Goal: Task Accomplishment & Management: Complete application form

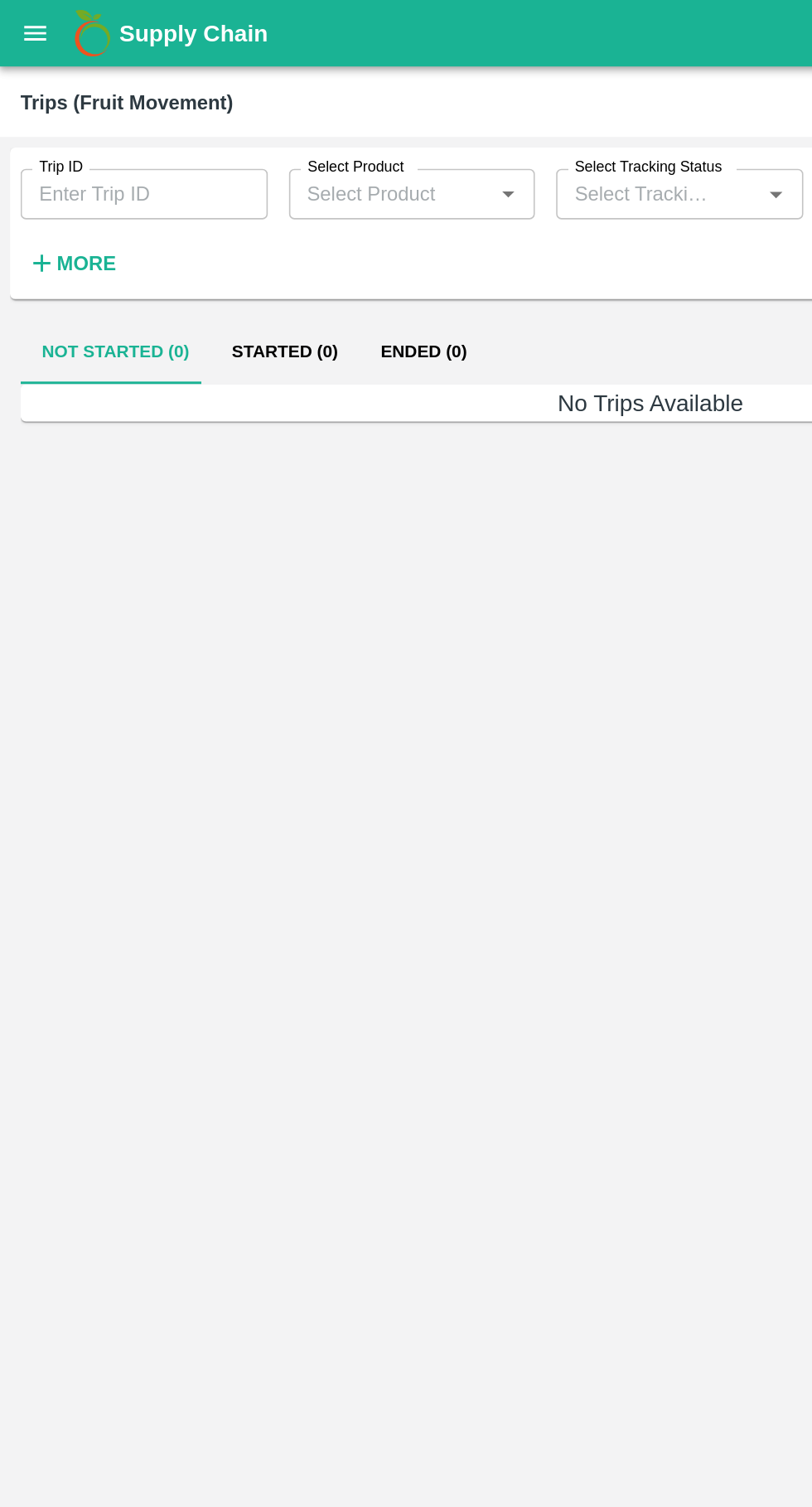
type input "86584"
click at [19, 24] on icon "open drawer" at bounding box center [22, 20] width 14 height 9
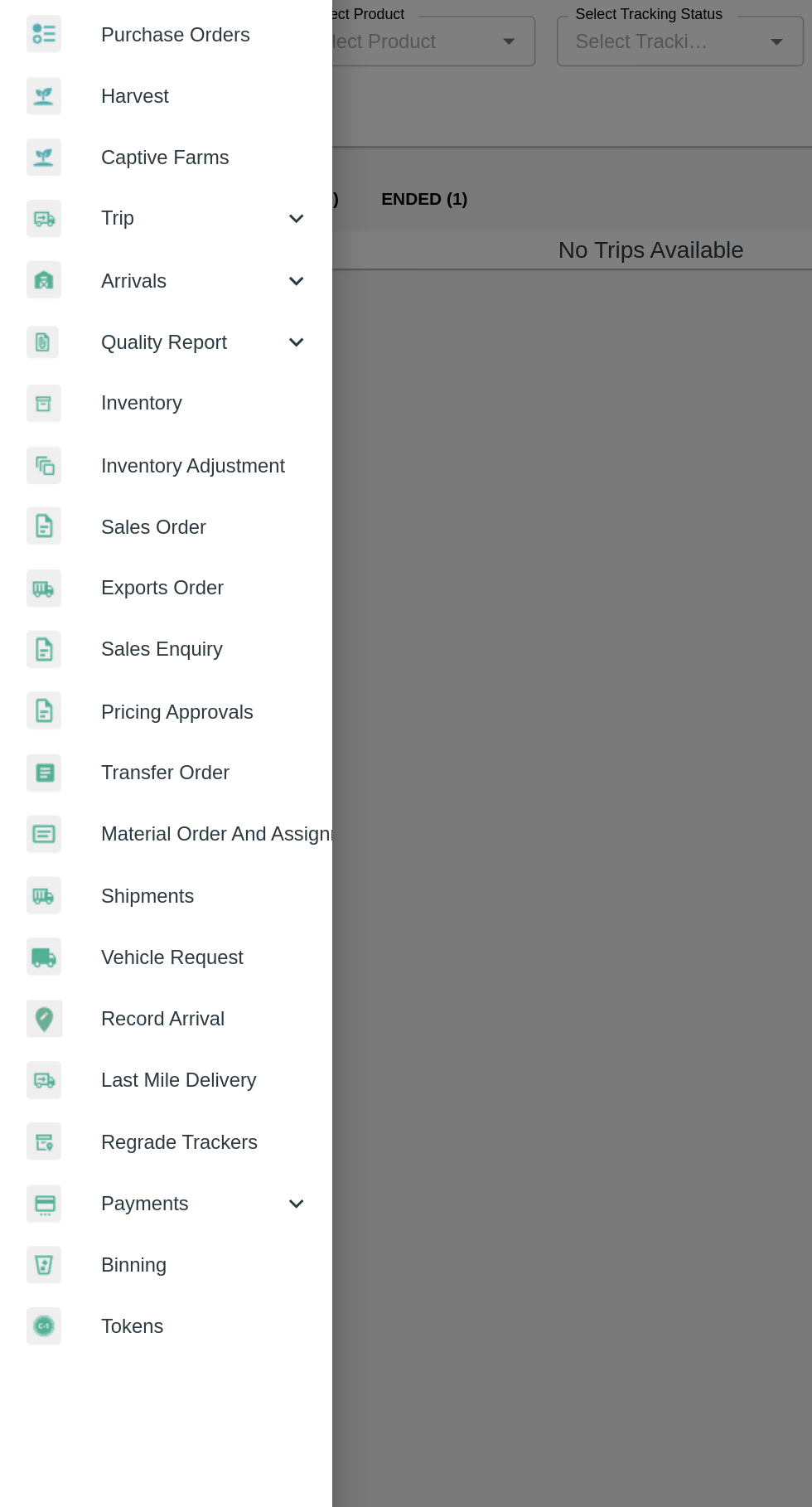
click at [89, 732] on span "Record Arrival" at bounding box center [129, 730] width 131 height 18
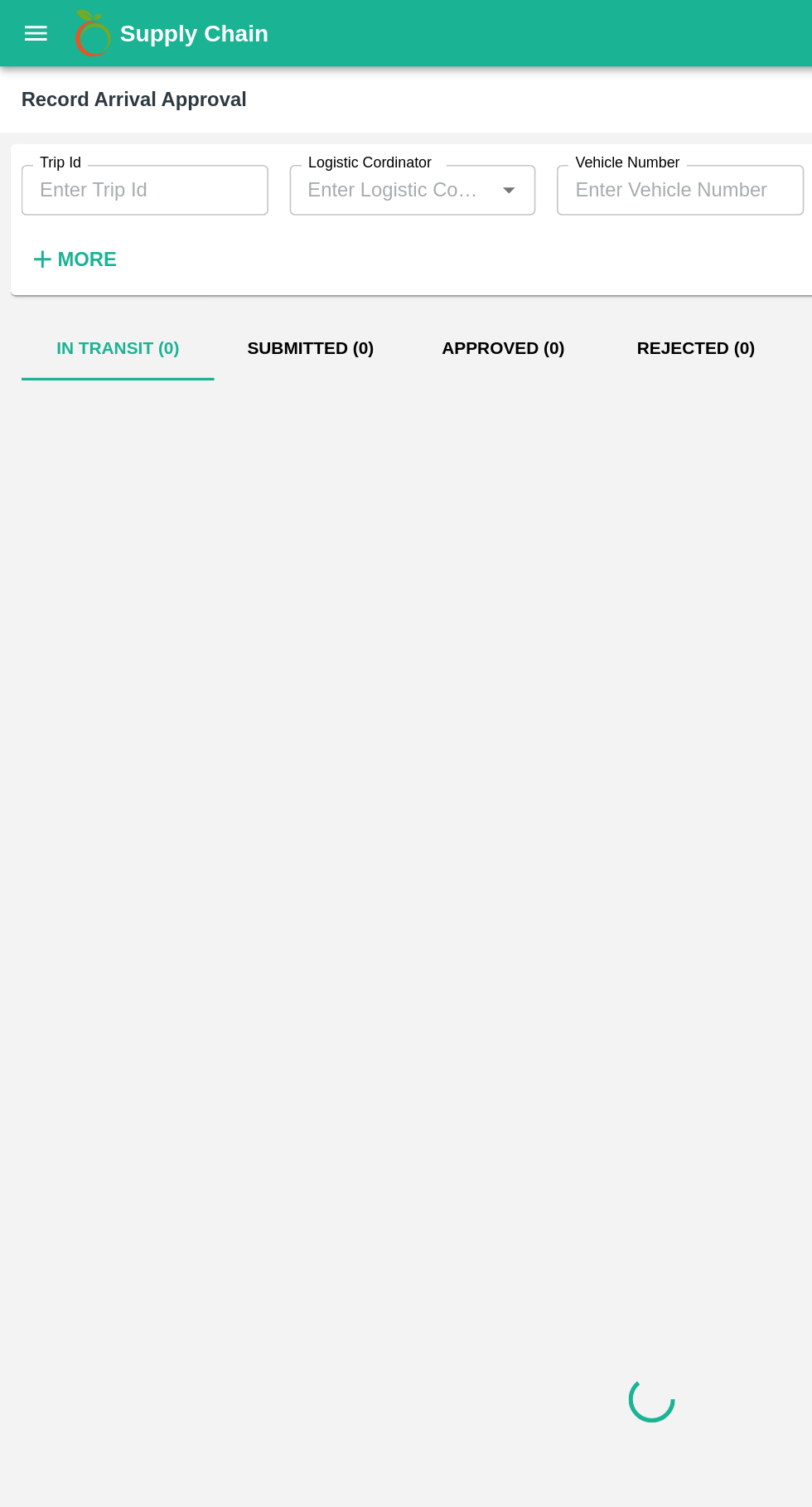
click at [22, 20] on icon "open drawer" at bounding box center [22, 20] width 14 height 9
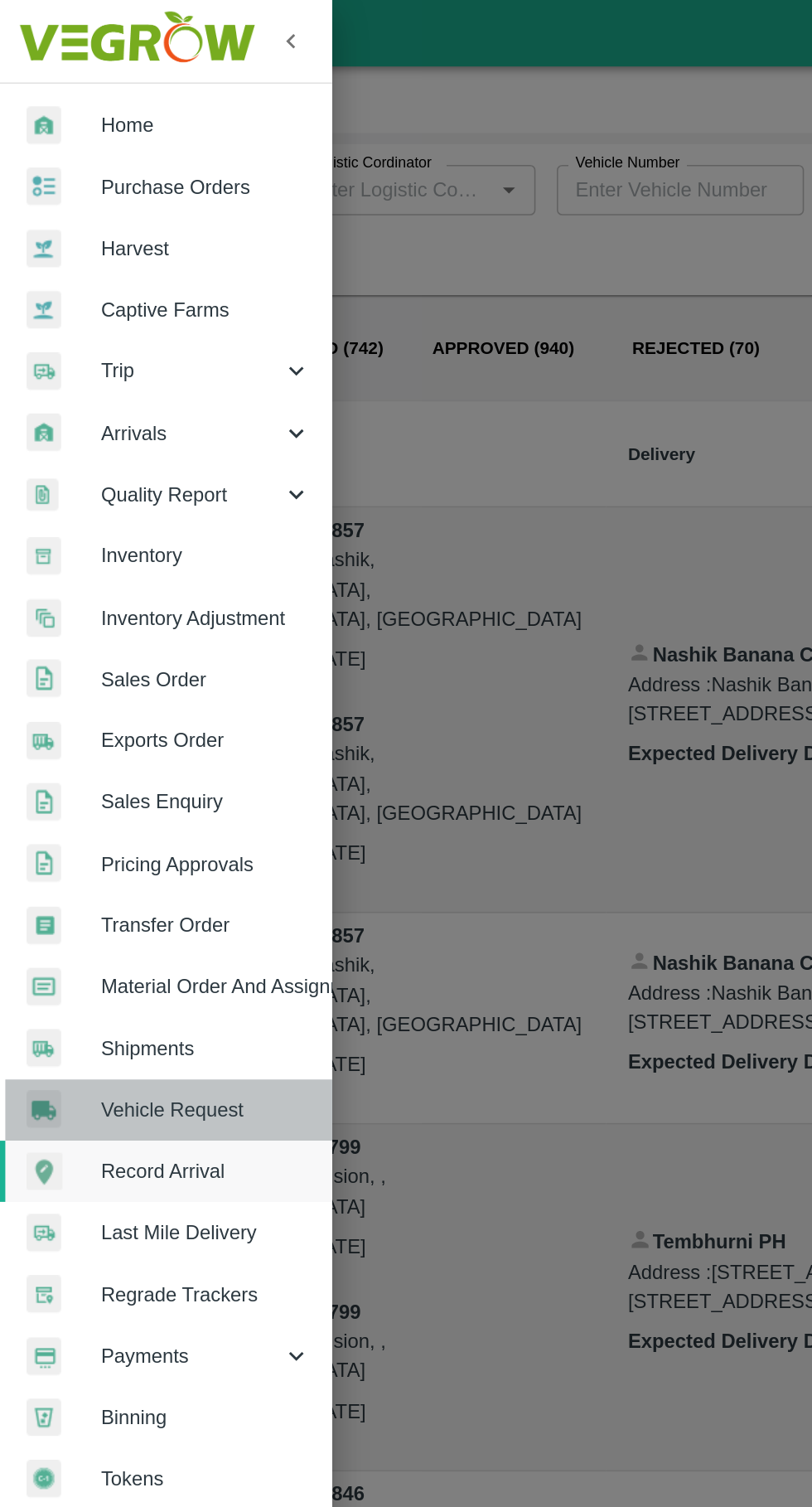
click at [79, 690] on span "Vehicle Request" at bounding box center [129, 691] width 131 height 18
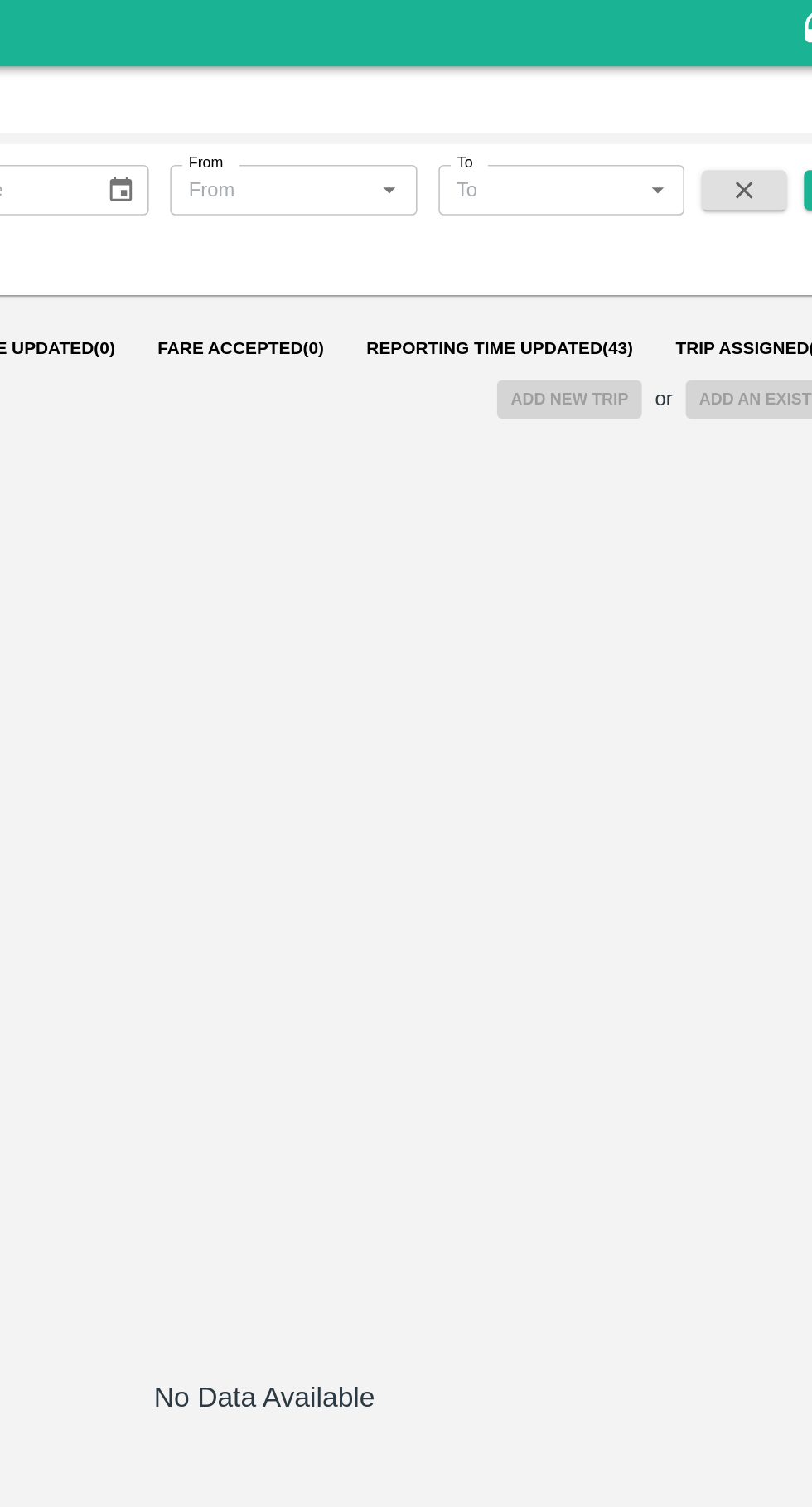
click at [521, 221] on span "Reporting Time Updated ( 43 )" at bounding box center [552, 217] width 166 height 14
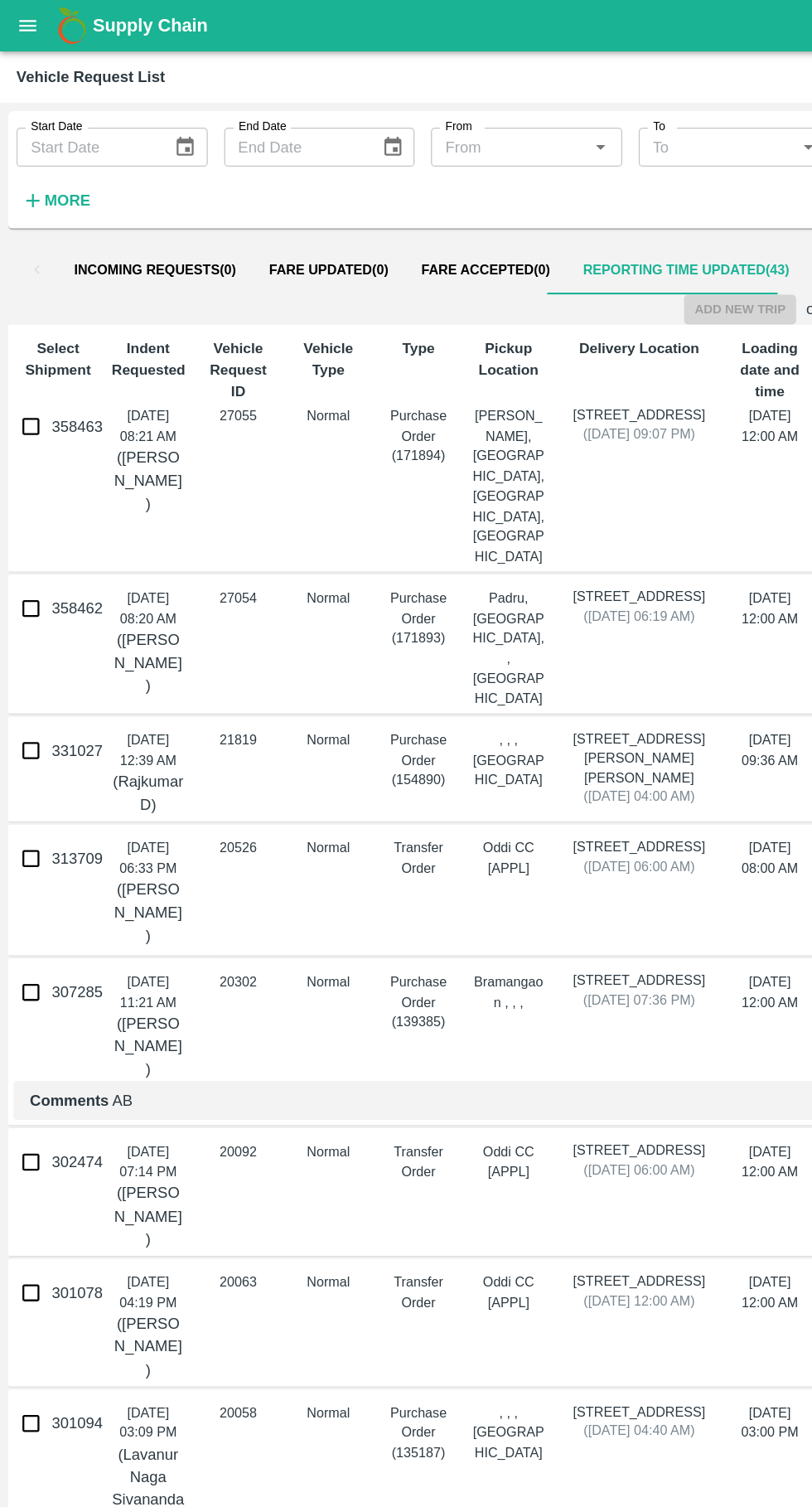
click at [28, 348] on input "358463" at bounding box center [25, 343] width 33 height 33
checkbox input "true"
click at [25, 473] on input "358462" at bounding box center [25, 489] width 33 height 33
checkbox input "true"
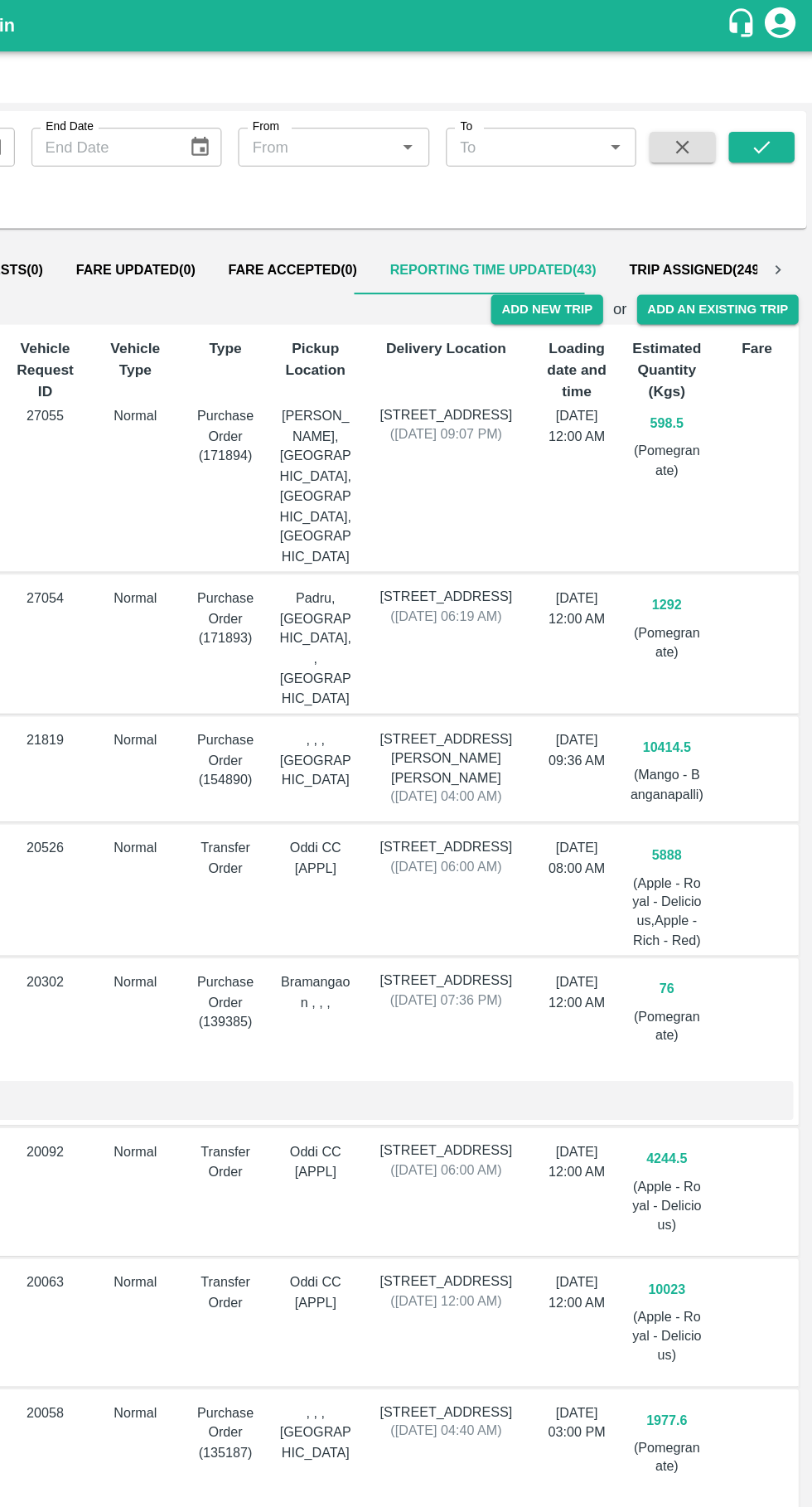
click at [611, 254] on button "Add New Trip" at bounding box center [596, 249] width 89 height 24
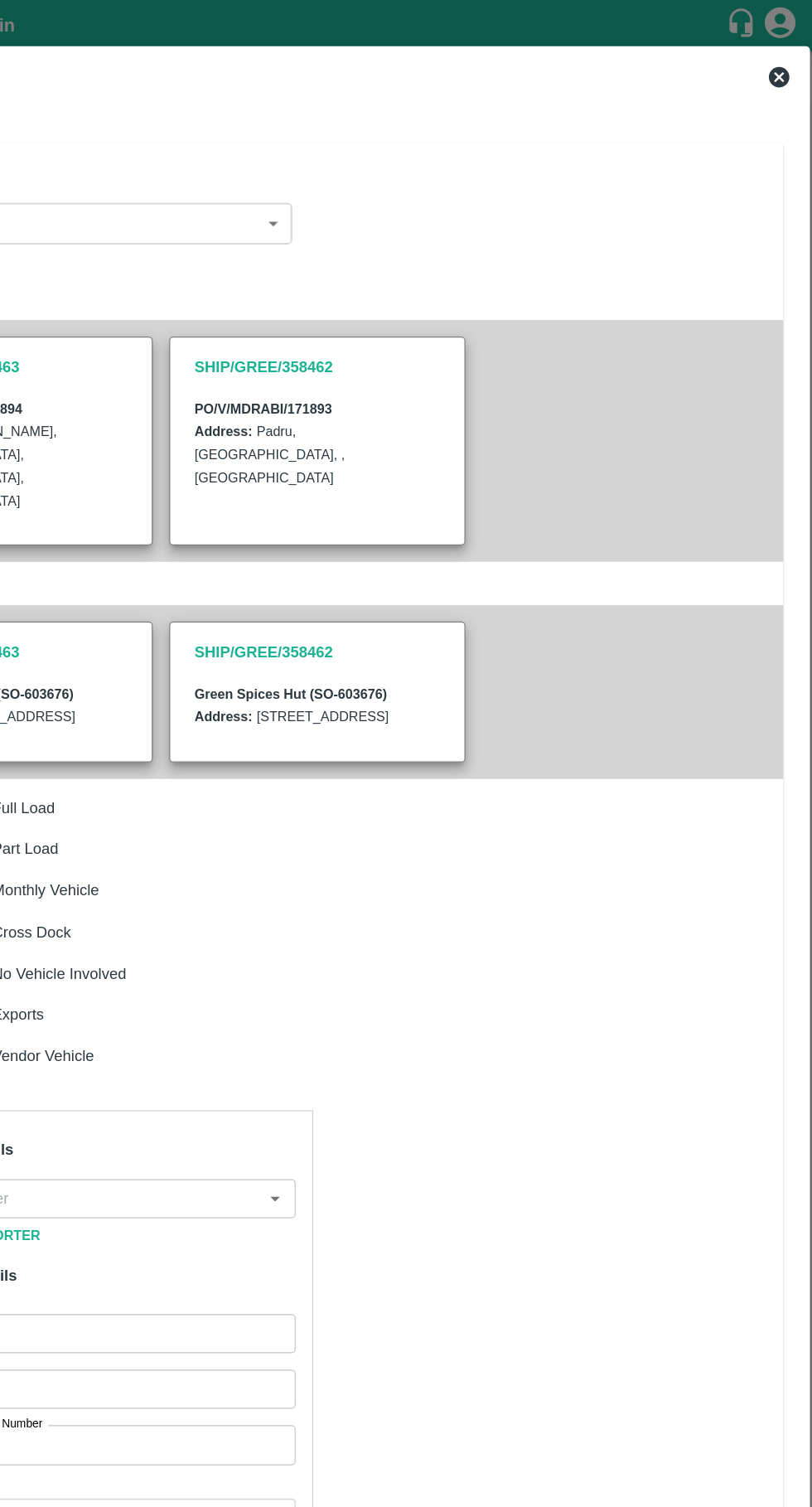
type input "598.5"
type input "Normal"
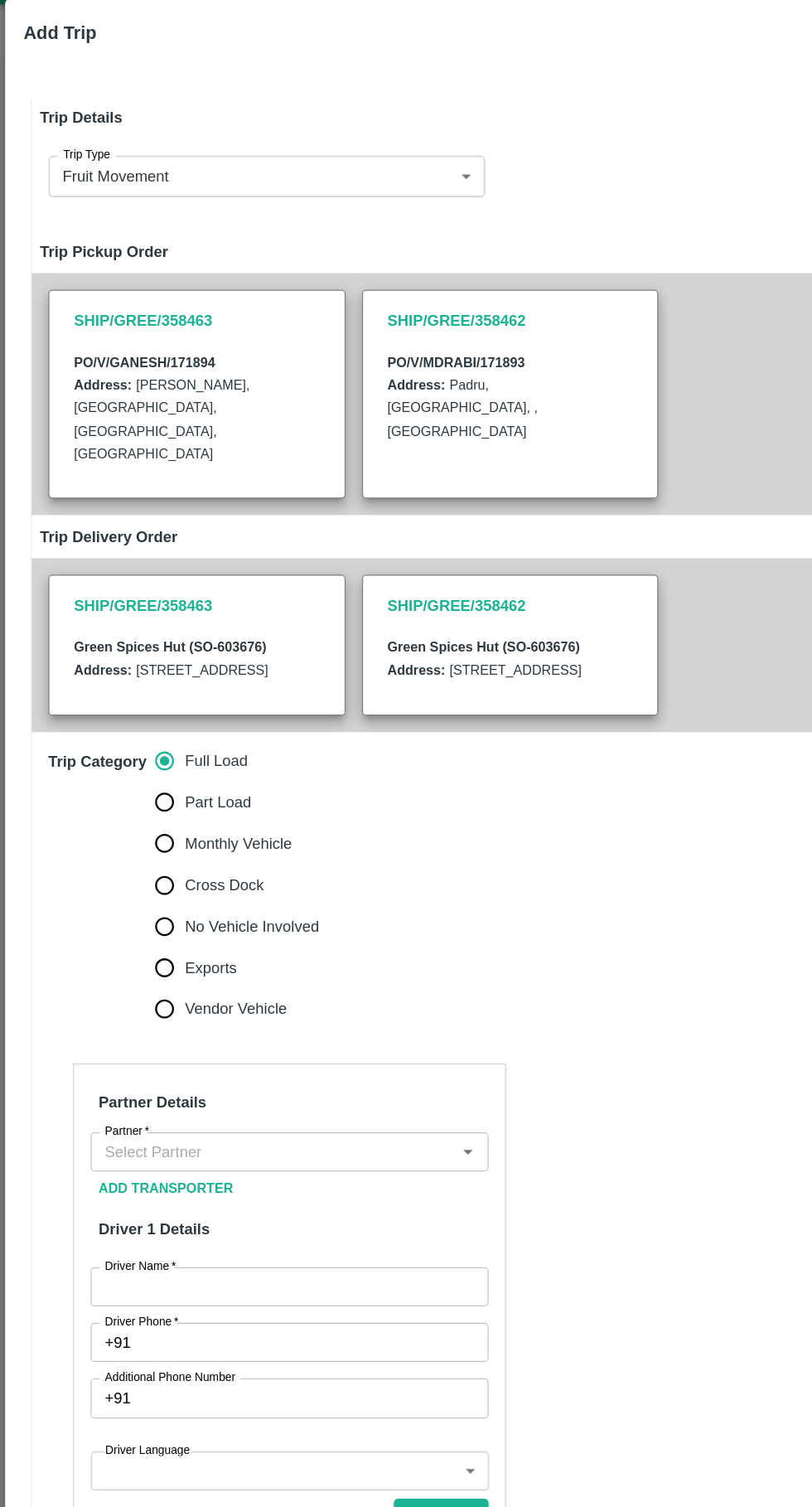
click at [246, 977] on input "Partner   *" at bounding box center [219, 965] width 284 height 21
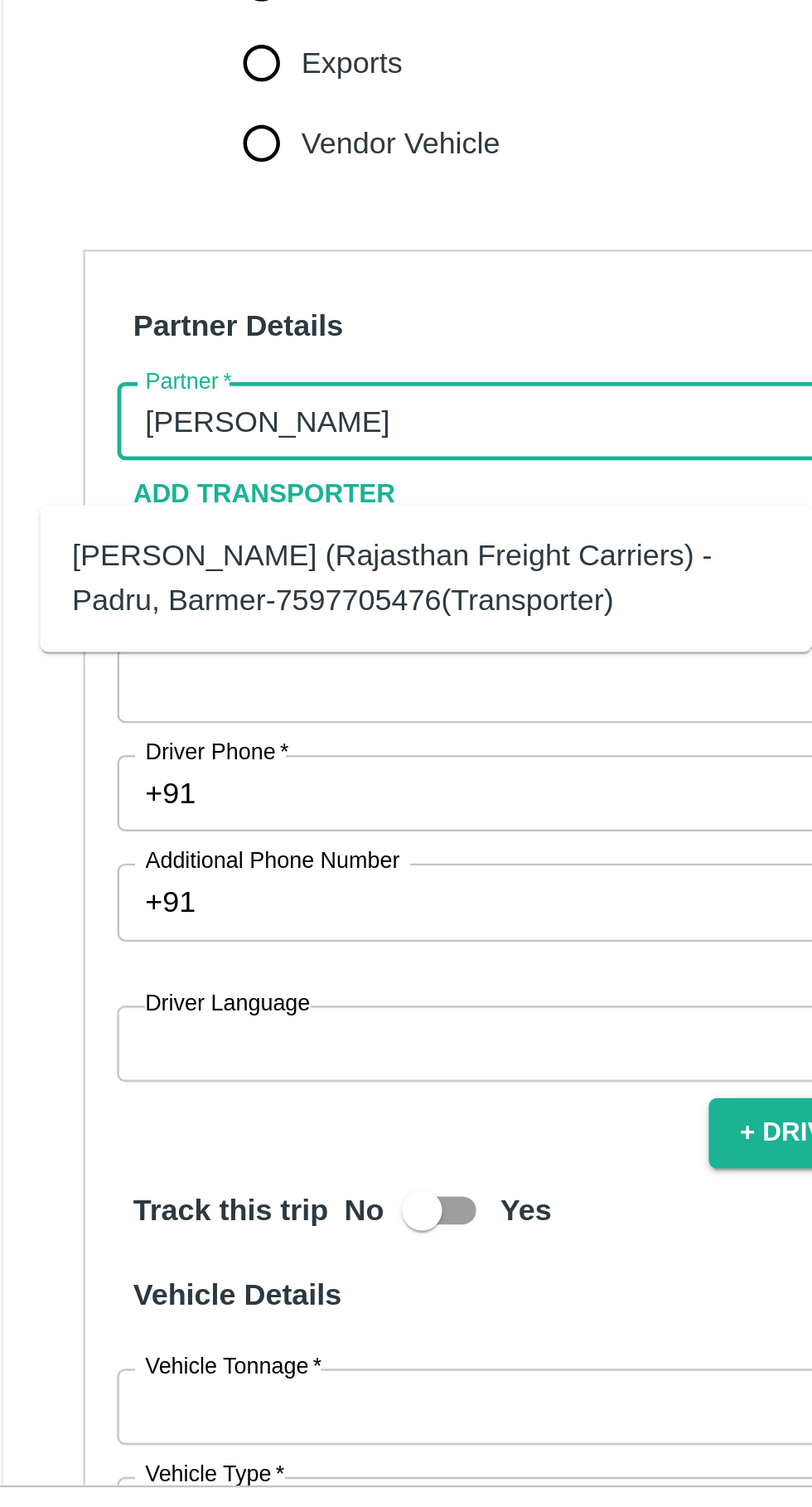
click at [111, 1036] on div "Hanif Khan (Rajasthan Freight Carriers) -Padru, Barmer-7597705476(Transporter)" at bounding box center [200, 1031] width 292 height 38
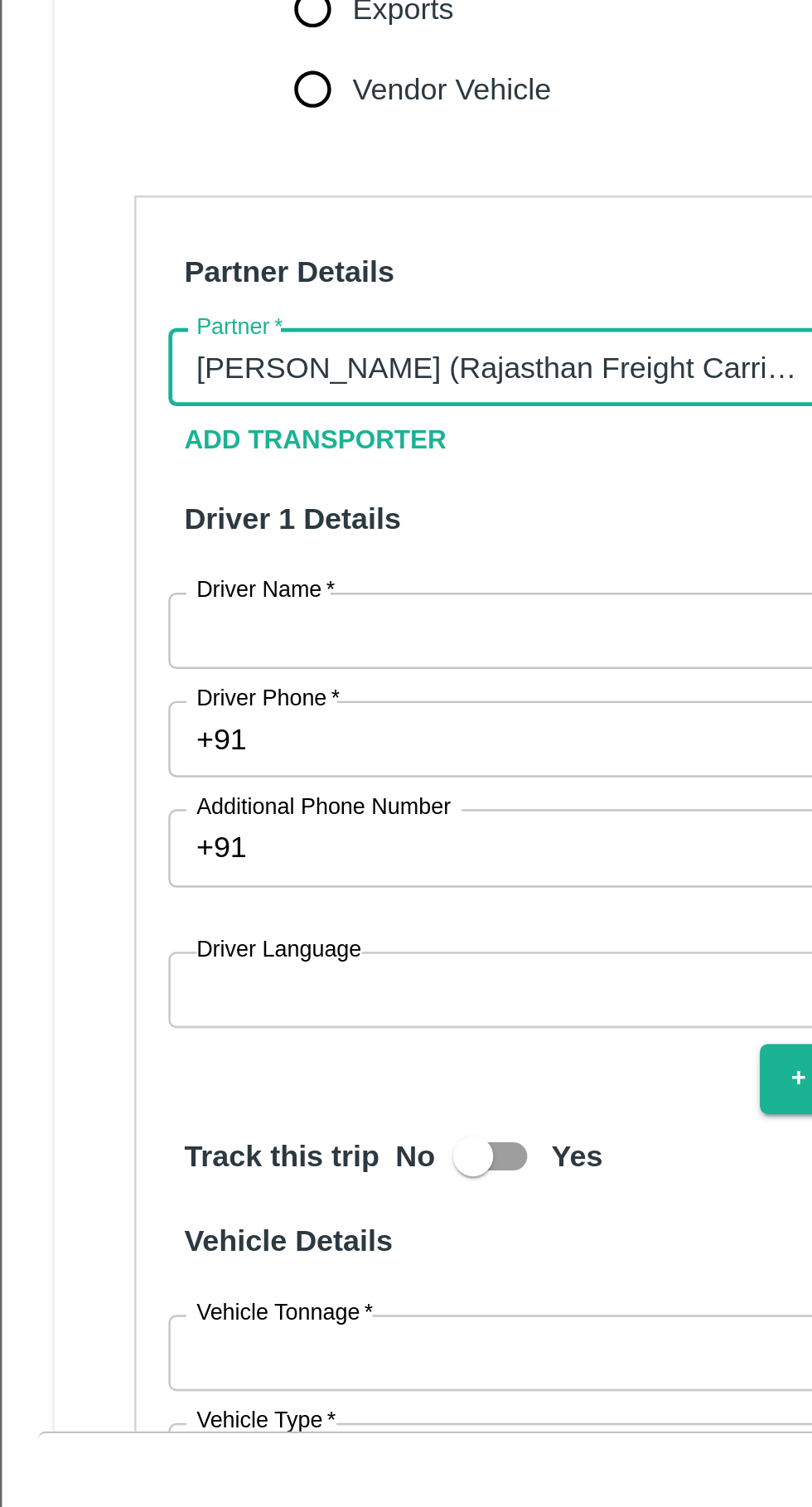
type input "Hanif Khan (Rajasthan Freight Carriers) -Padru, Barmer-7597705476(Transporter)"
click at [124, 1065] on label "Driver Name   *" at bounding box center [112, 1058] width 57 height 14
click at [124, 1077] on input "Driver Name   *" at bounding box center [233, 1074] width 320 height 32
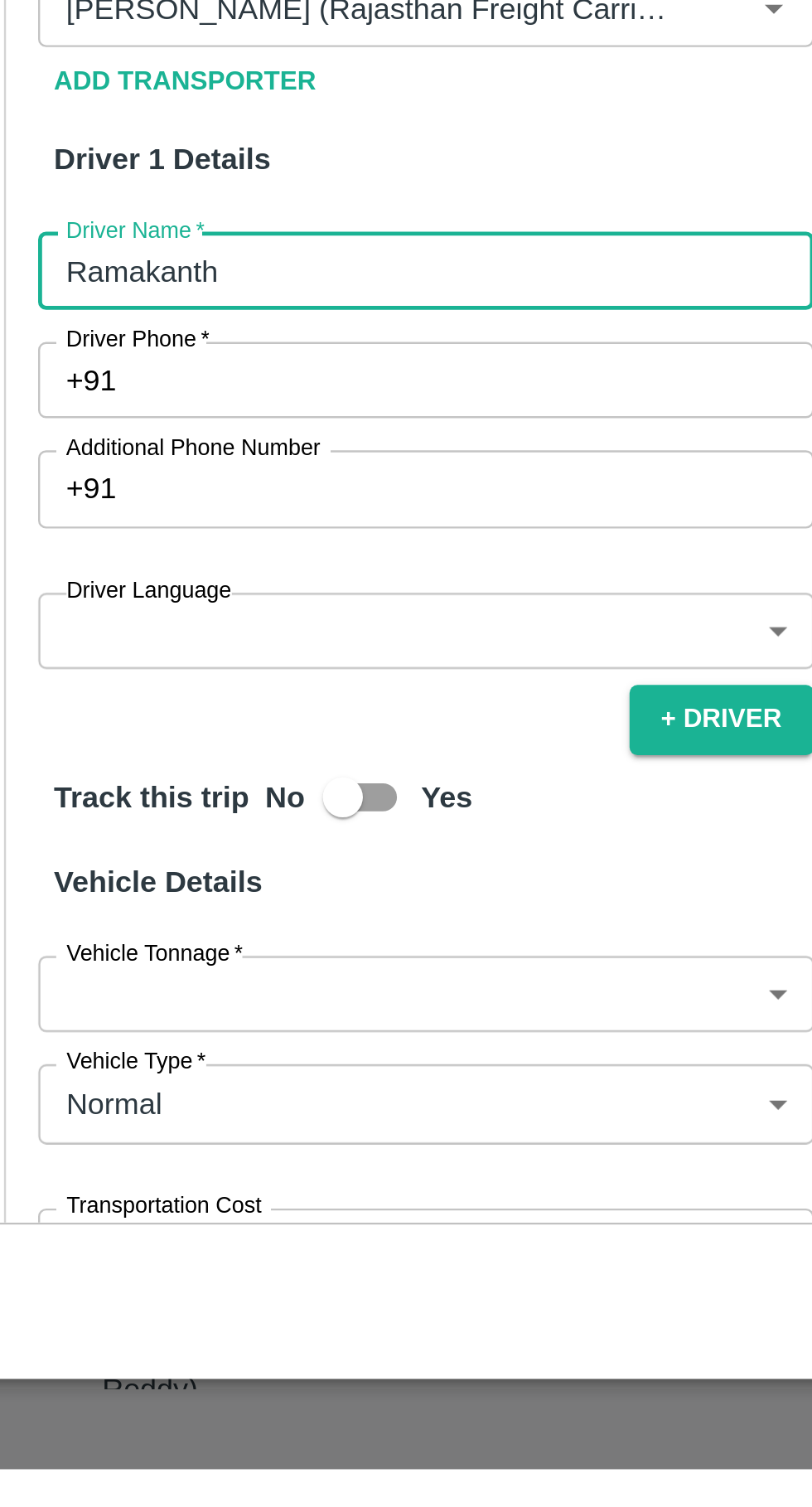
scroll to position [70, 0]
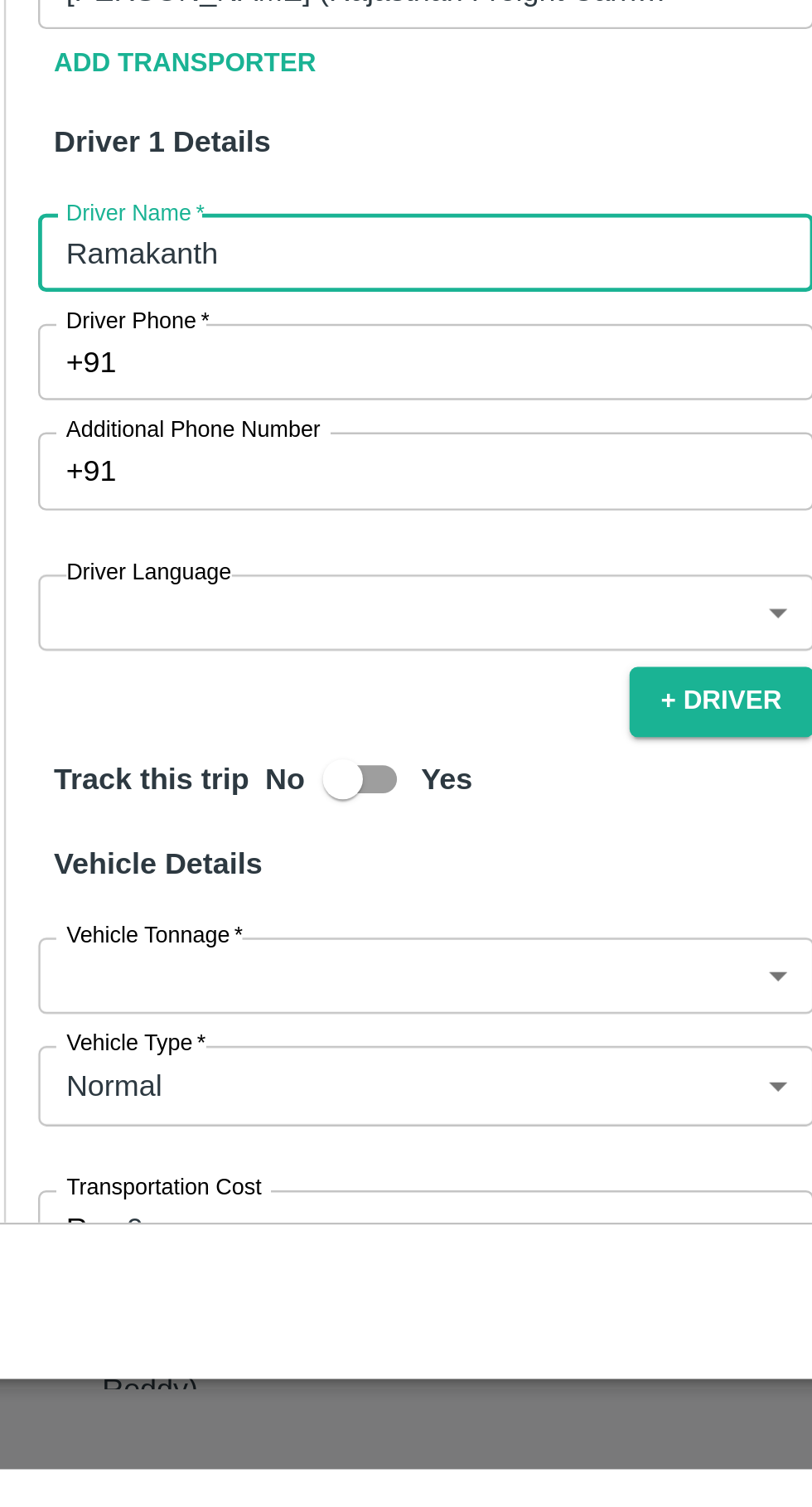
type input "Ramakanth"
click at [204, 1065] on input "Driver Phone   *" at bounding box center [252, 1049] width 282 height 32
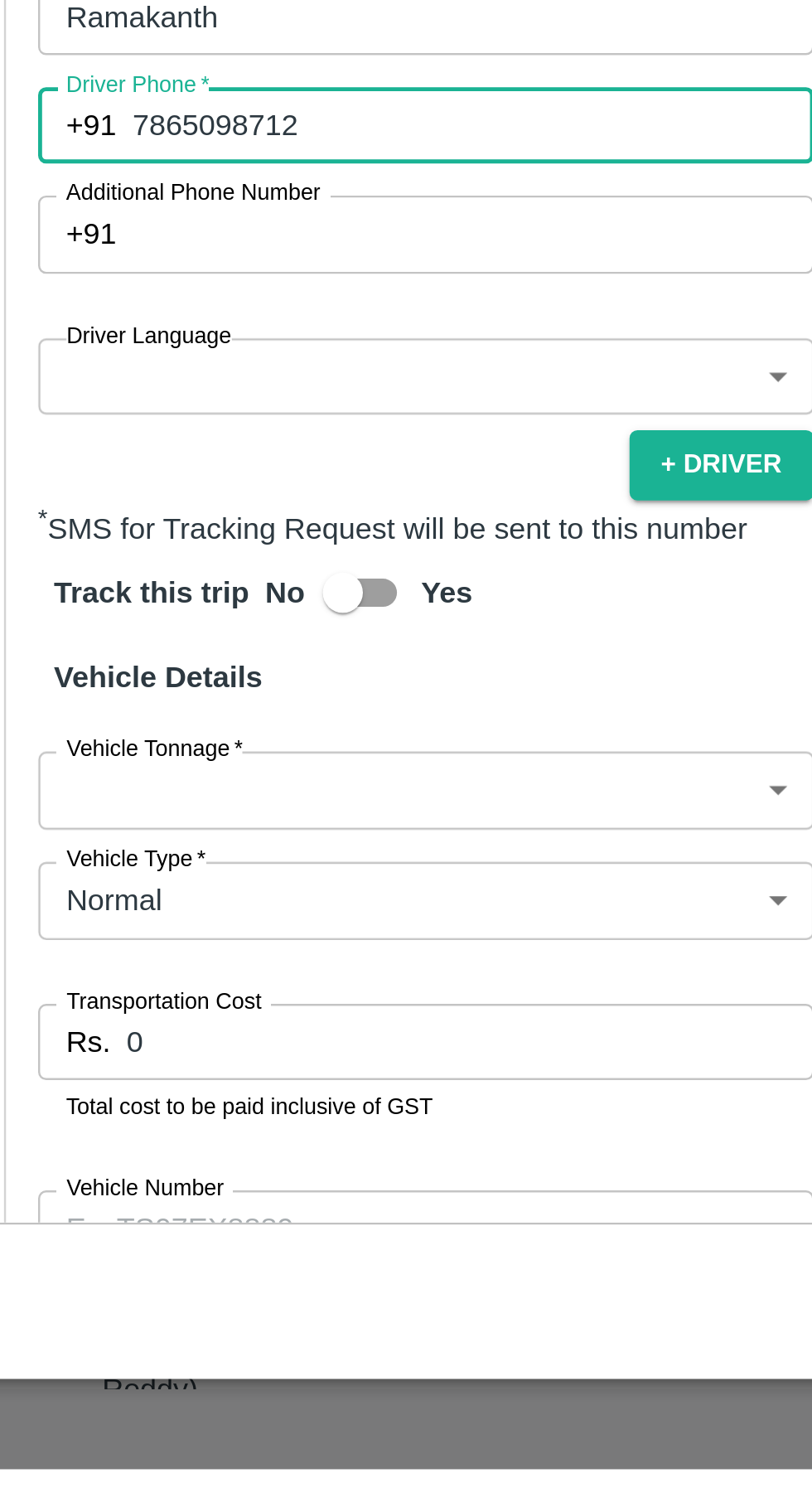
scroll to position [167, 0]
type input "7865098712"
click at [123, 1077] on body "Supply Chain Vehicle Request List Start Date Start Date End Date End Date From …" at bounding box center [406, 754] width 812 height 1507
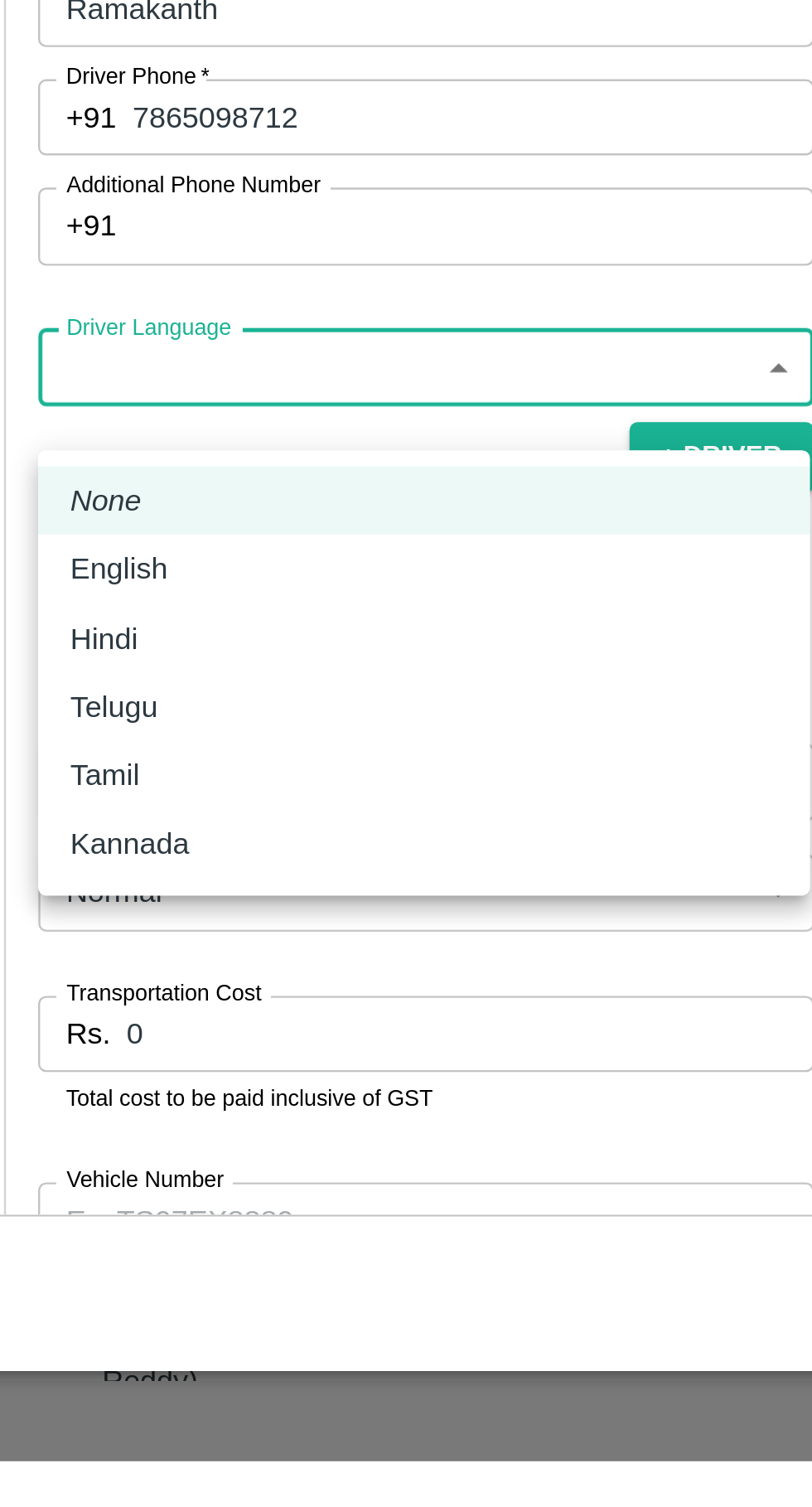
scroll to position [0, 0]
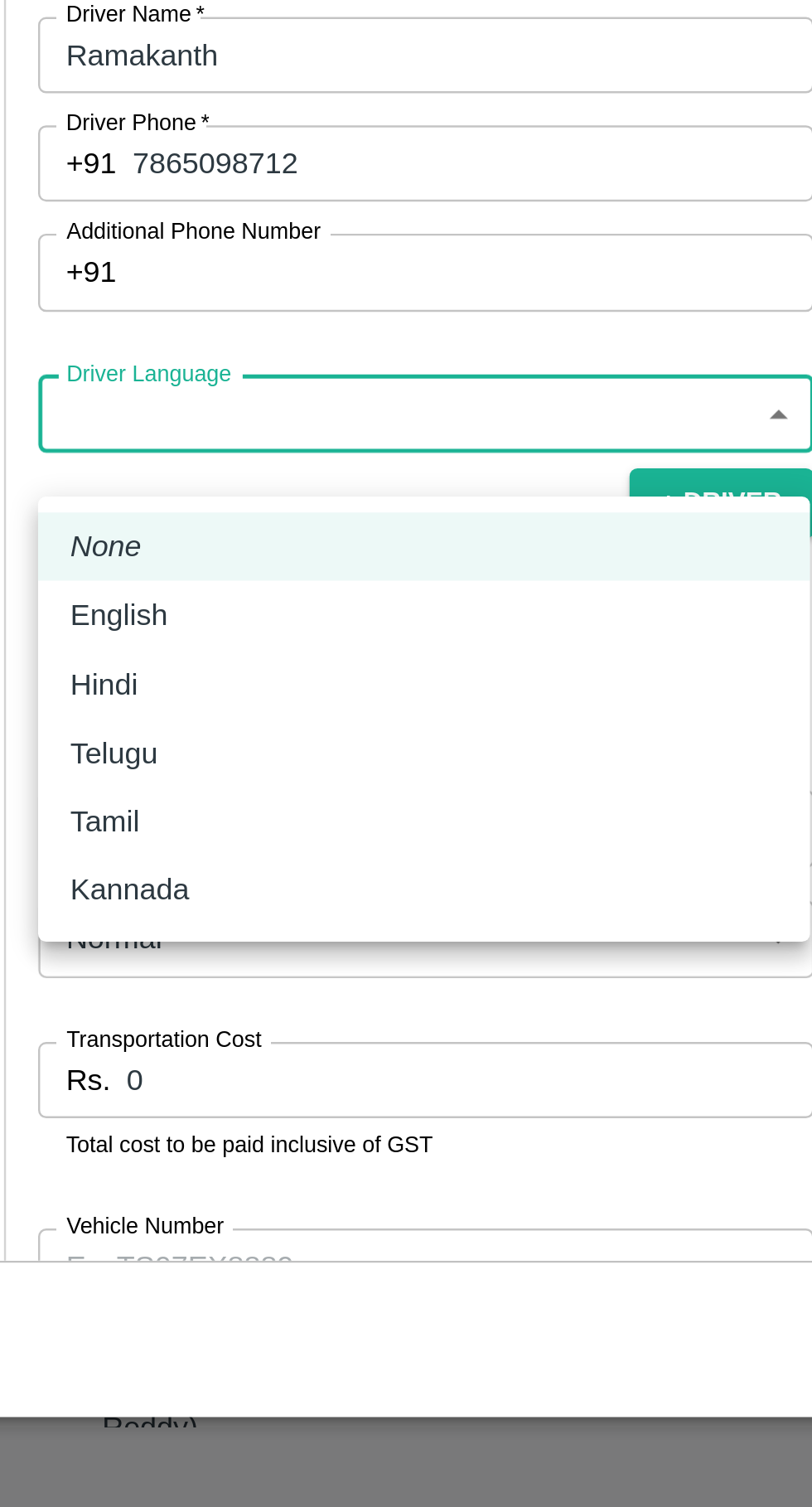
click at [93, 1171] on p "Hindi" at bounding box center [100, 1167] width 28 height 18
type input "hi"
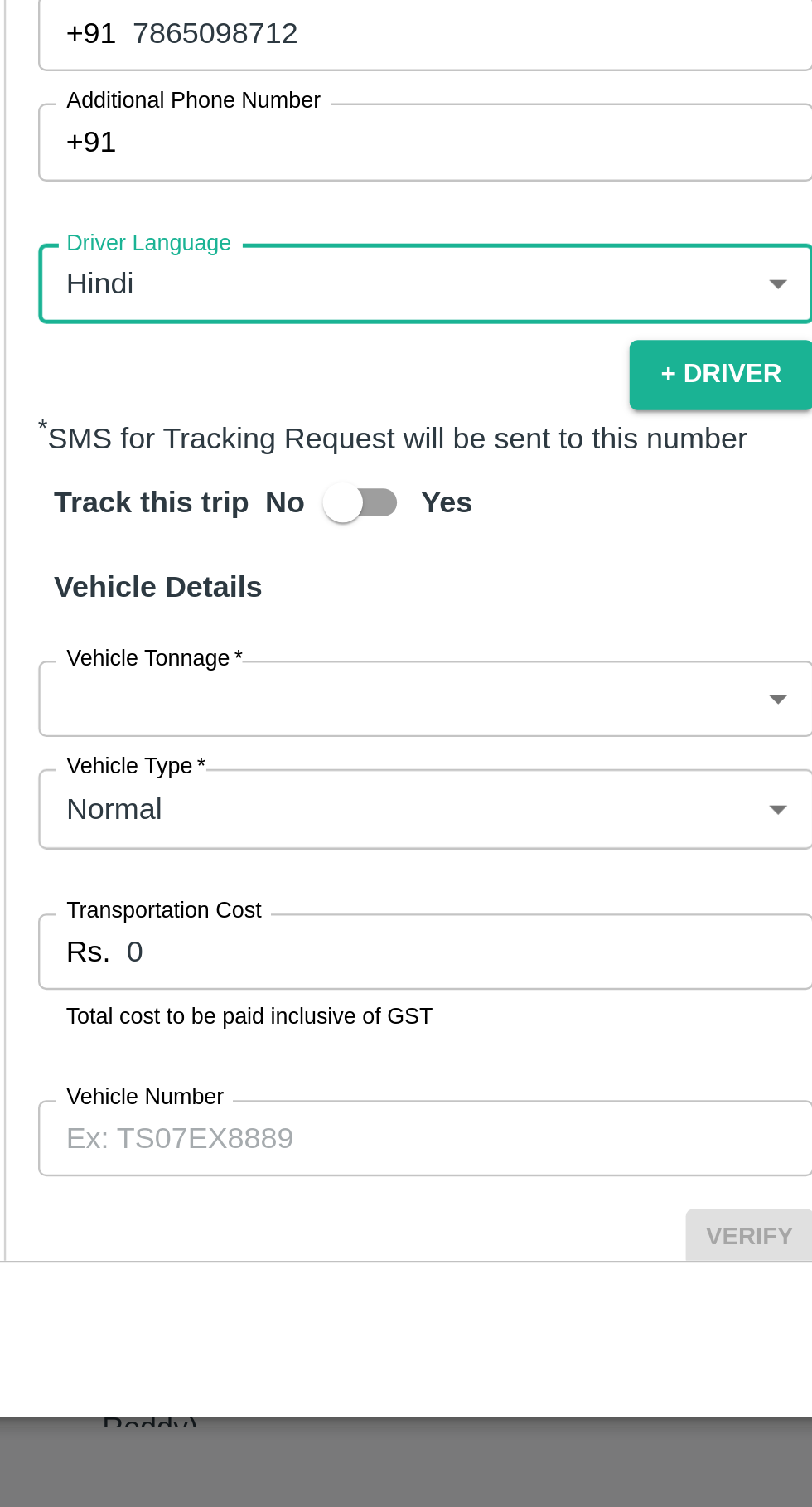
scroll to position [226, 0]
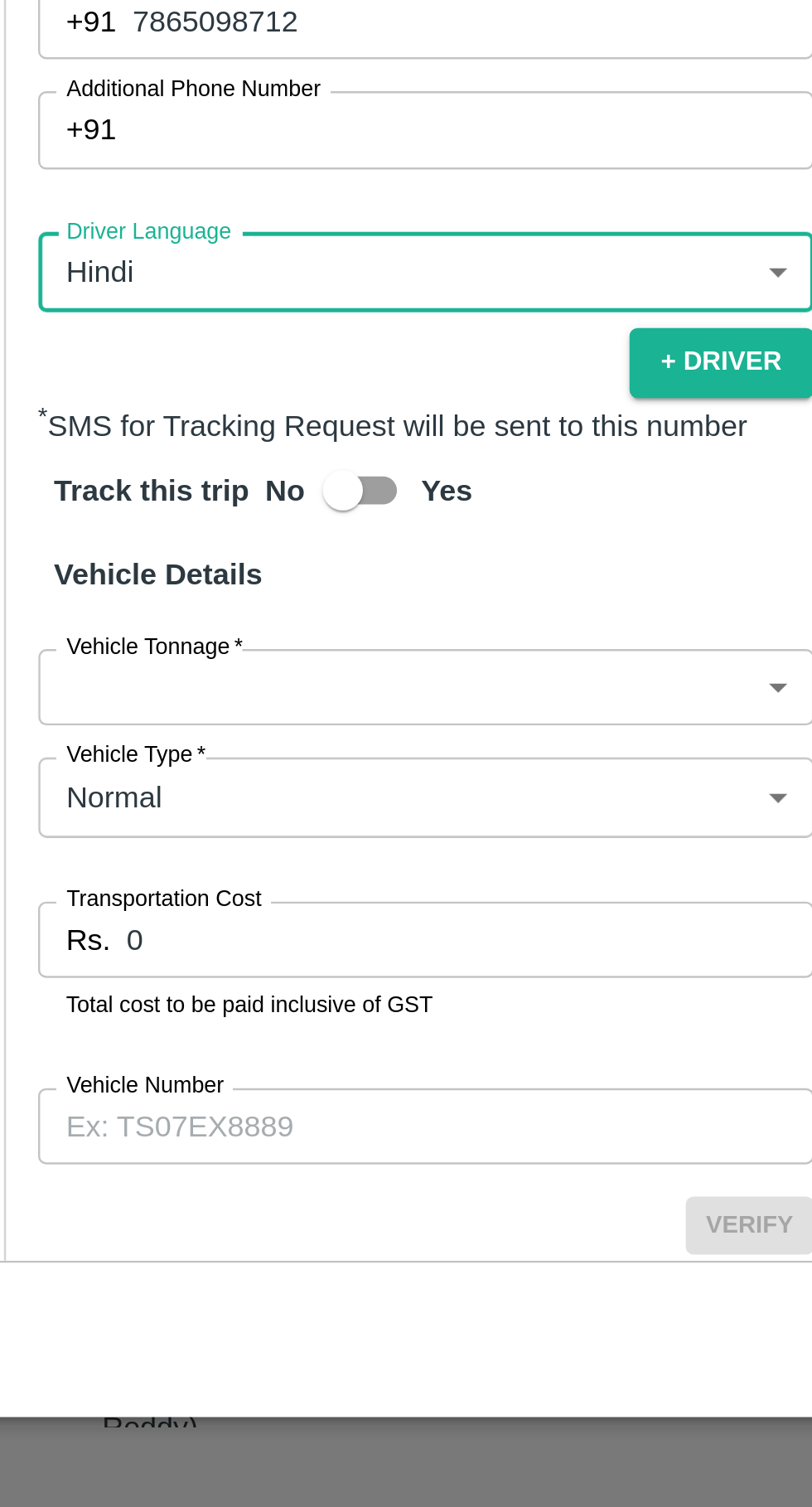
click at [109, 1188] on body "Supply Chain Vehicle Request List Start Date Start Date End Date End Date From …" at bounding box center [406, 754] width 812 height 1507
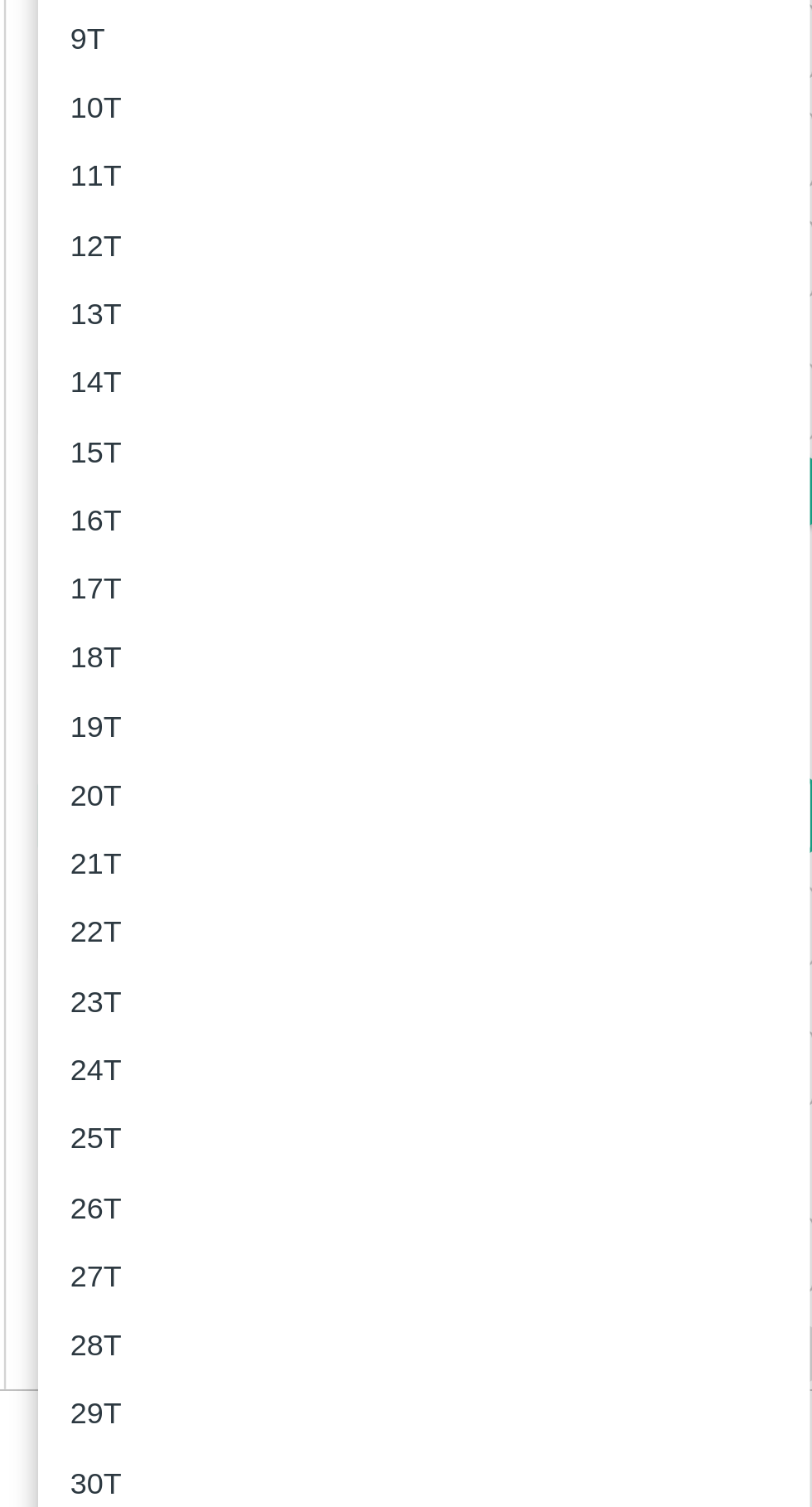
click at [90, 871] on p "10T" at bounding box center [96, 875] width 21 height 18
type input "10000"
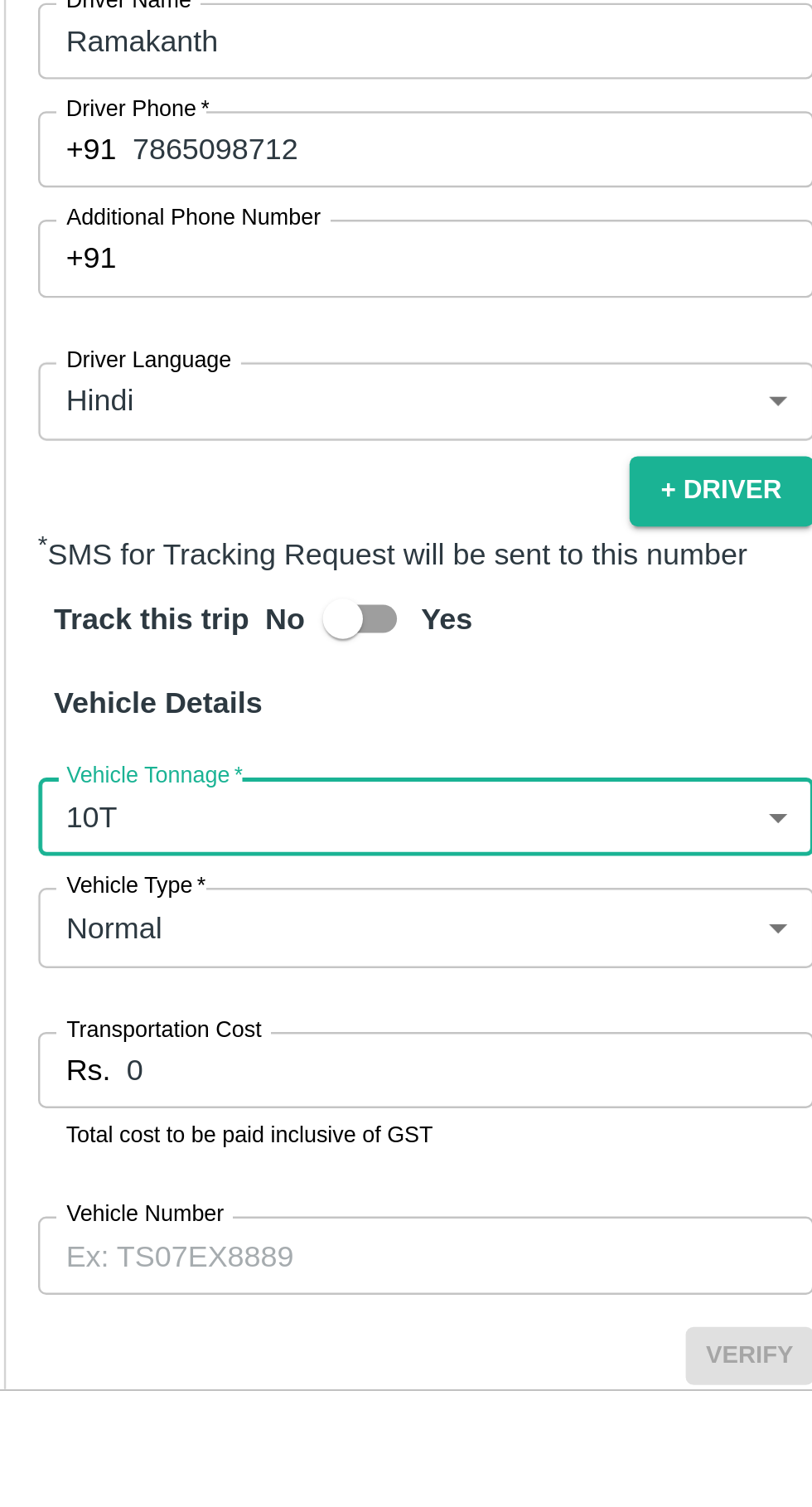
click at [165, 1285] on input "0" at bounding box center [251, 1273] width 285 height 32
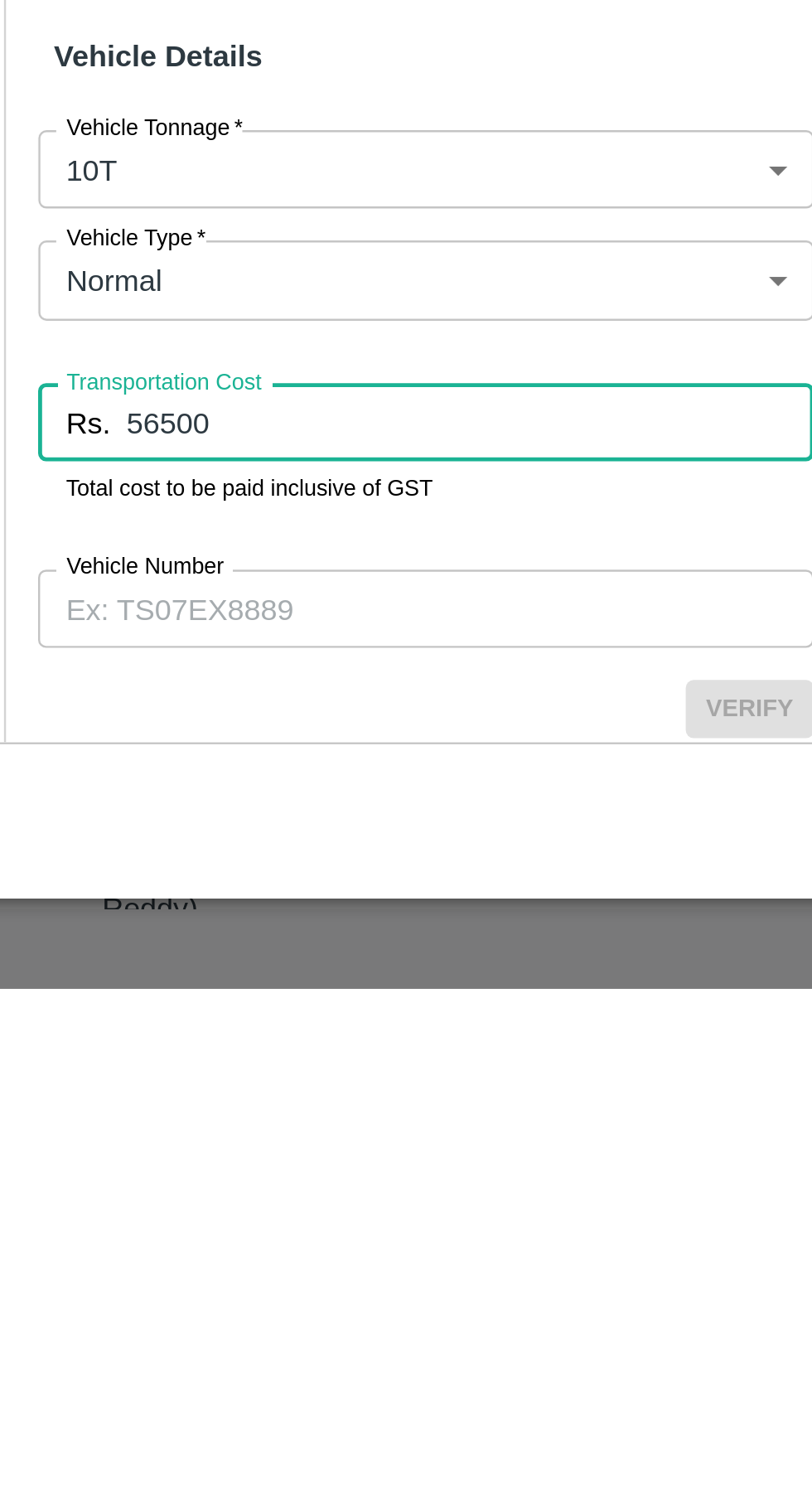
type input "56500"
click at [130, 1365] on input "Vehicle Number" at bounding box center [233, 1349] width 320 height 32
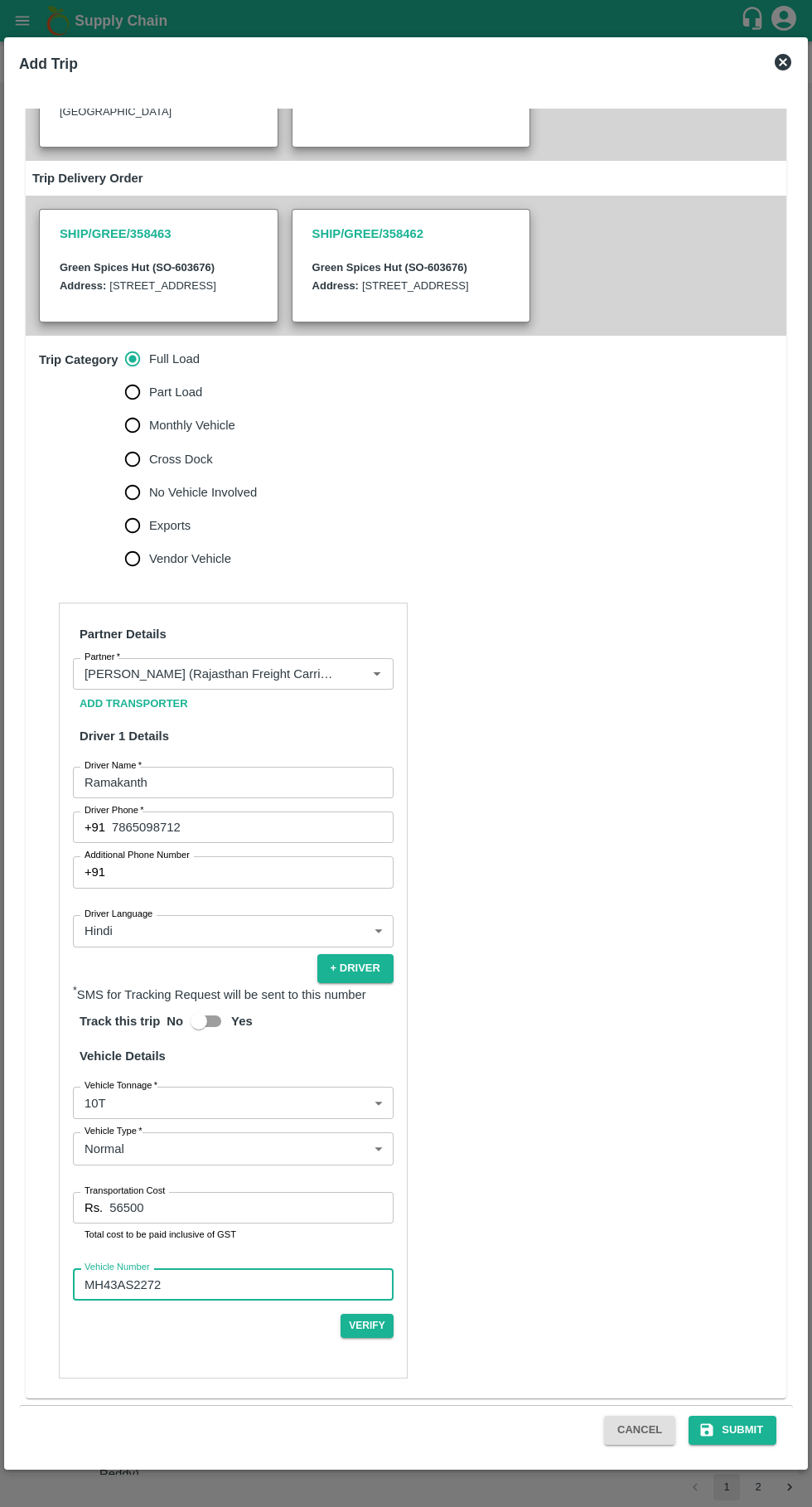
scroll to position [309, 0]
type input "MH43AS2272"
click at [756, 1426] on button "Submit" at bounding box center [732, 1430] width 88 height 29
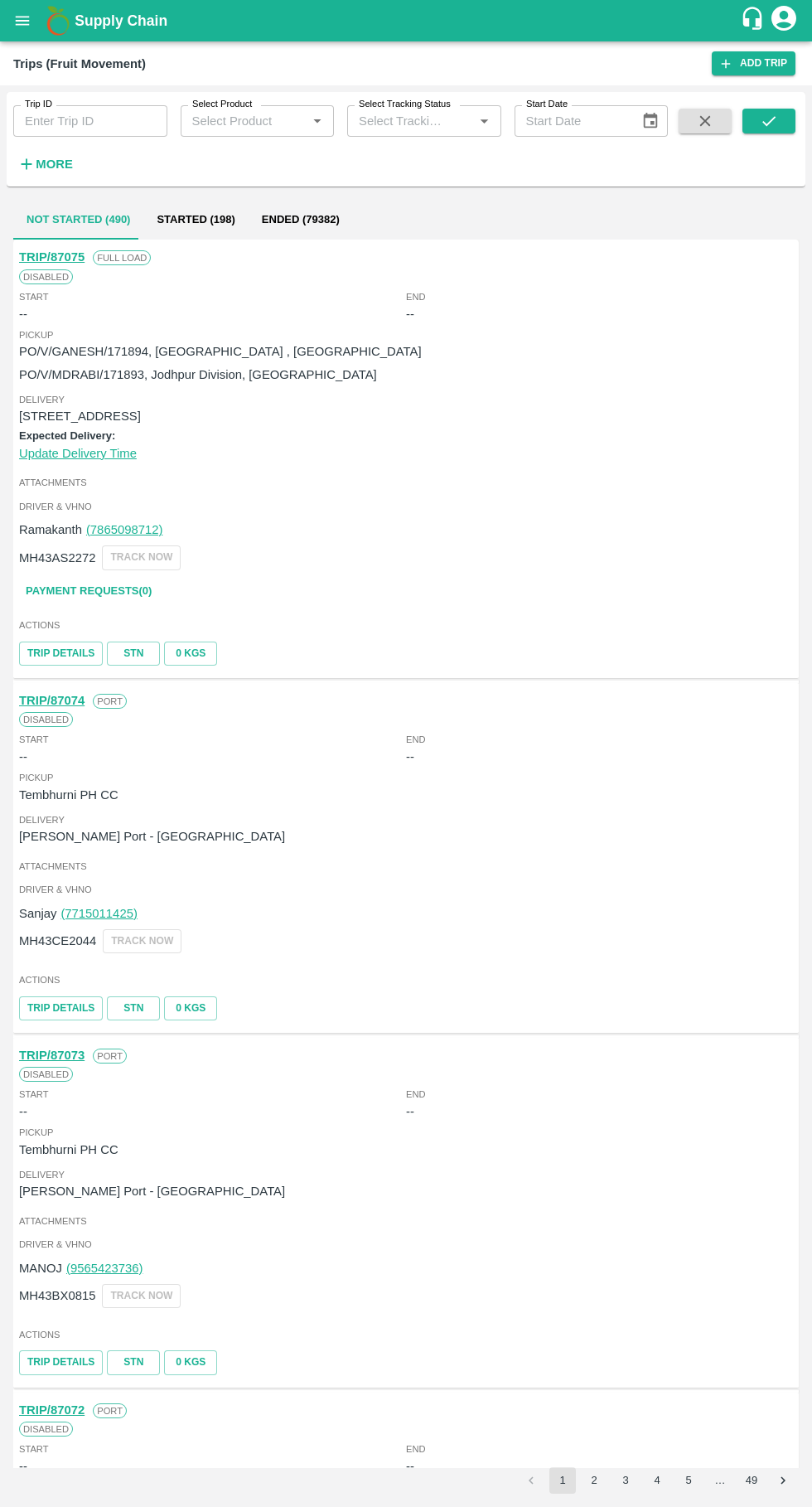
click at [189, 644] on button "0 Kgs" at bounding box center [191, 654] width 53 height 24
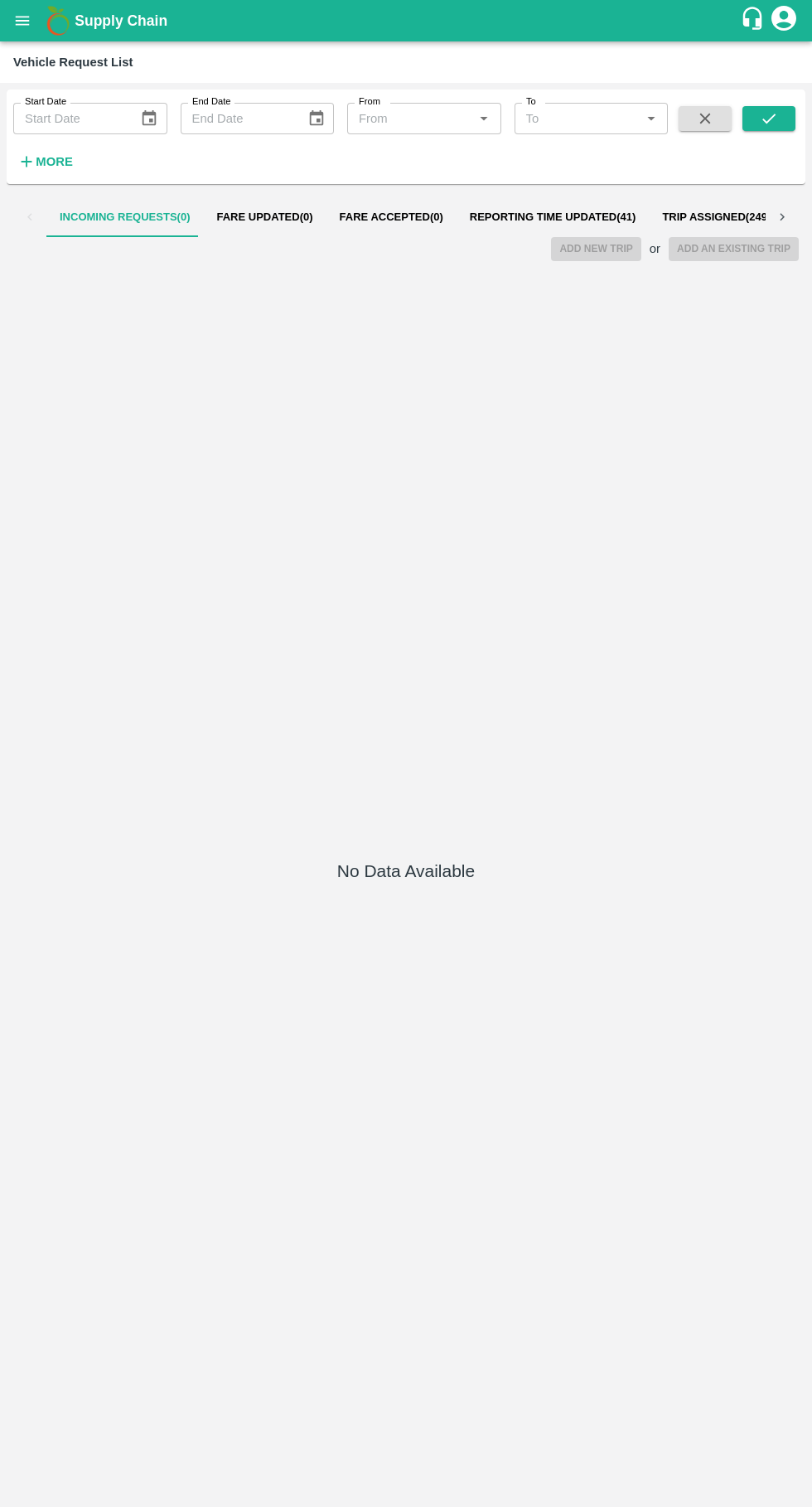
click at [22, 21] on icon "open drawer" at bounding box center [22, 20] width 18 height 18
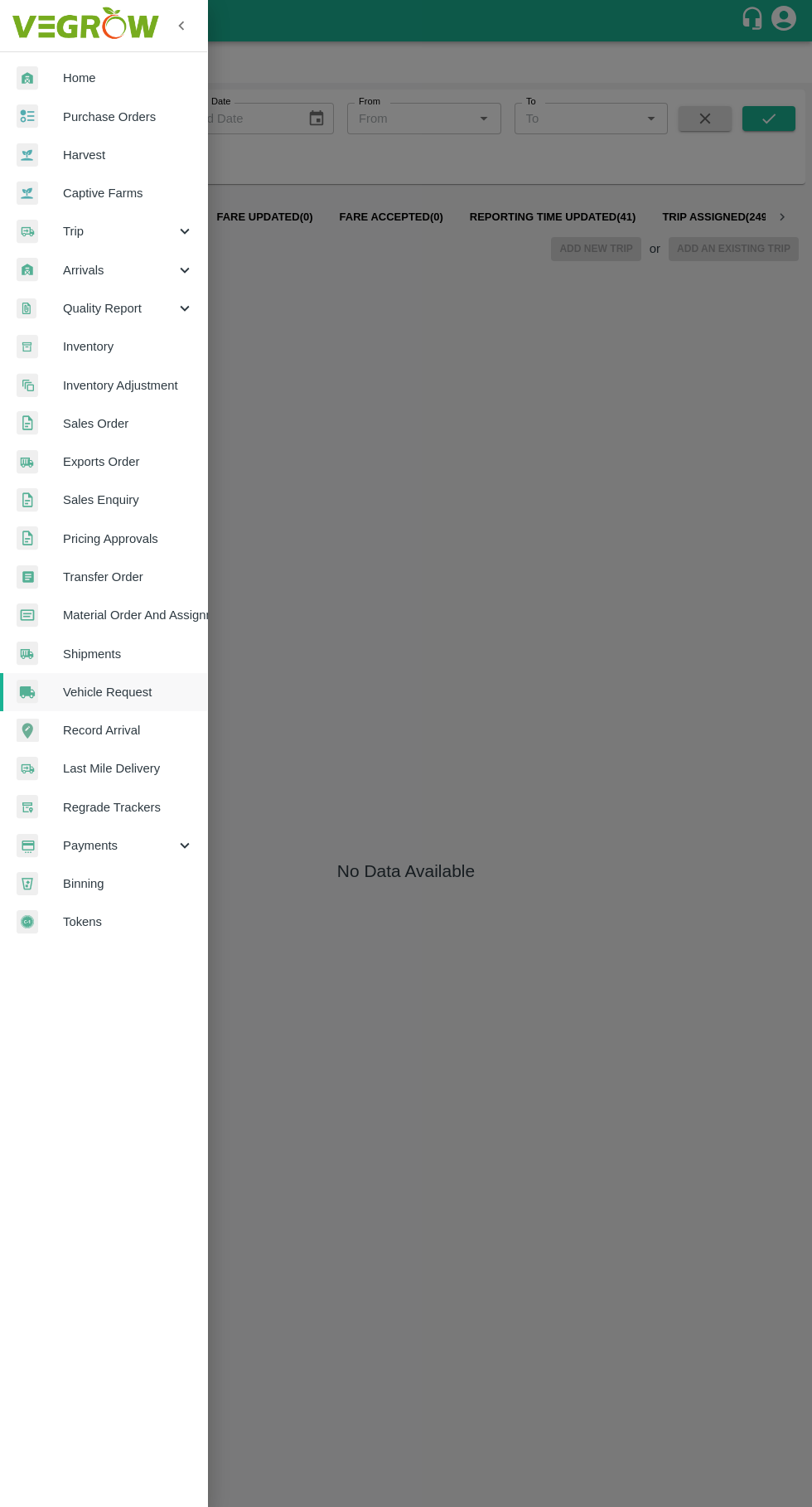
click at [133, 225] on span "Trip" at bounding box center [119, 231] width 112 height 18
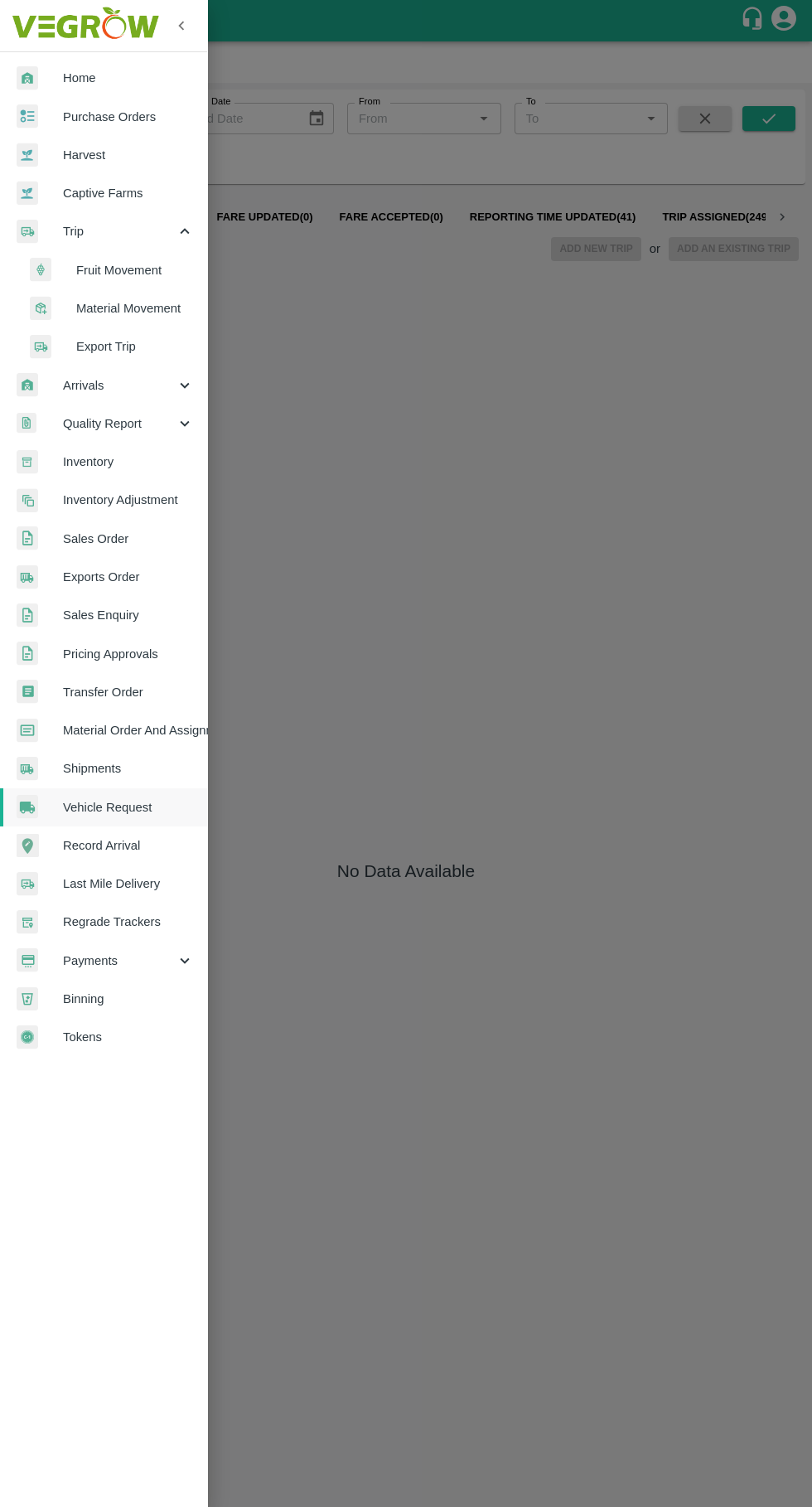
click at [157, 269] on span "Fruit Movement" at bounding box center [135, 269] width 118 height 18
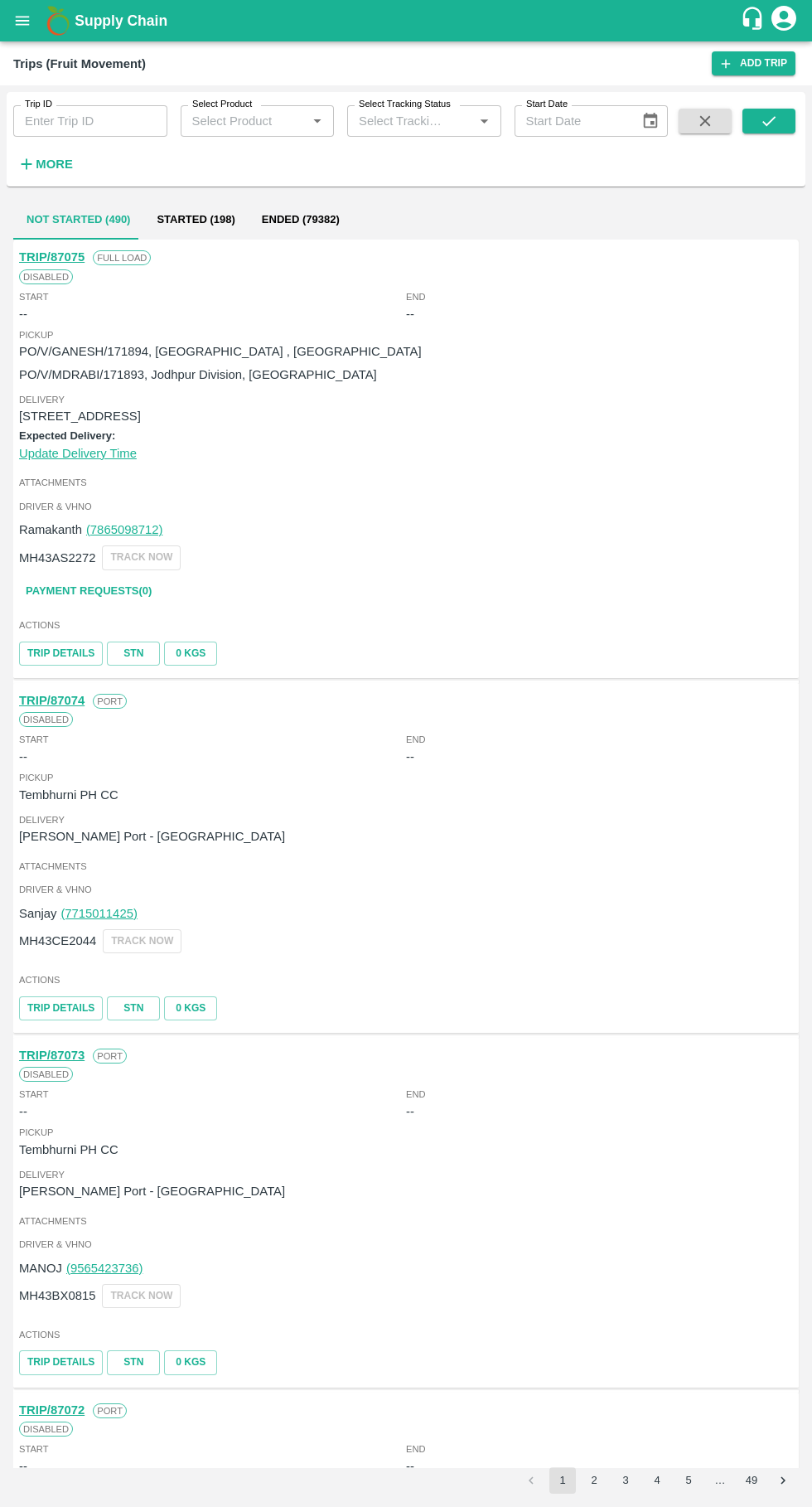
click at [44, 262] on link "TRIP/87075" at bounding box center [51, 257] width 66 height 14
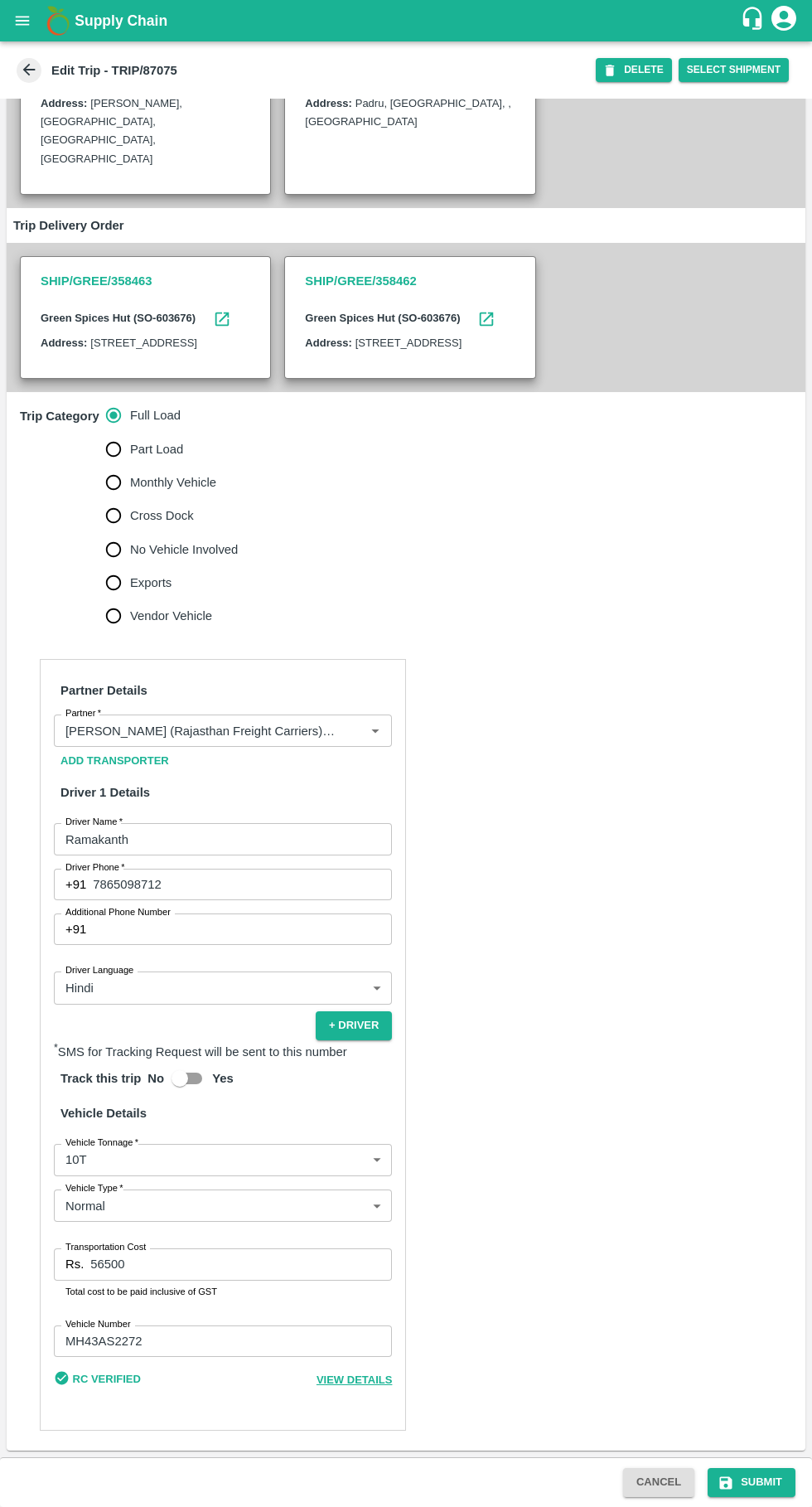
scroll to position [234, 0]
